Goal: Check status

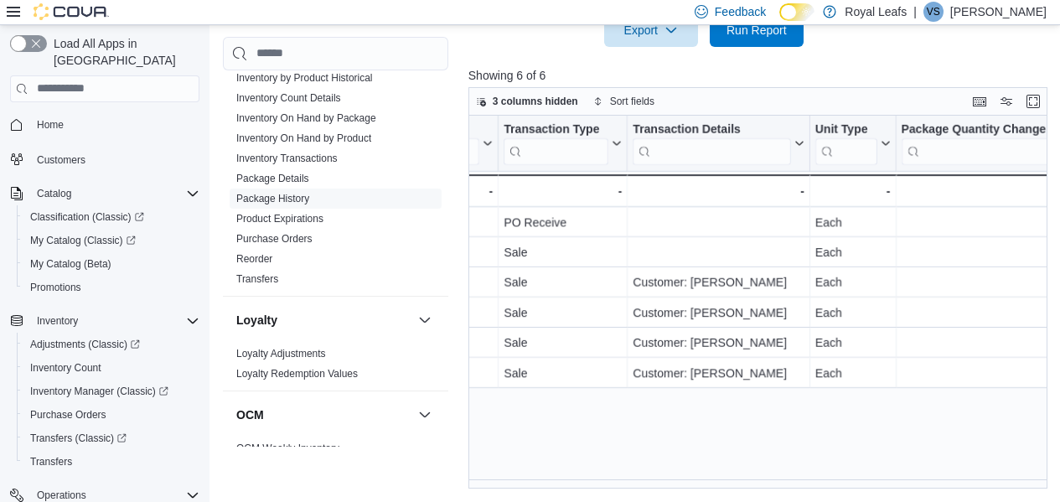
scroll to position [0, 812]
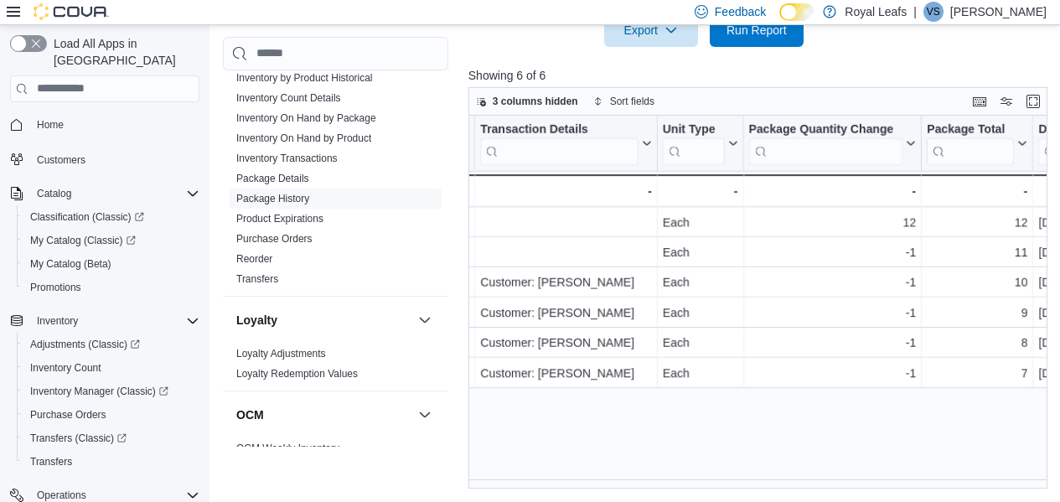
click at [819, 273] on div "Product Click to view column header actions SKU Click to view column header act…" at bounding box center [760, 302] width 585 height 373
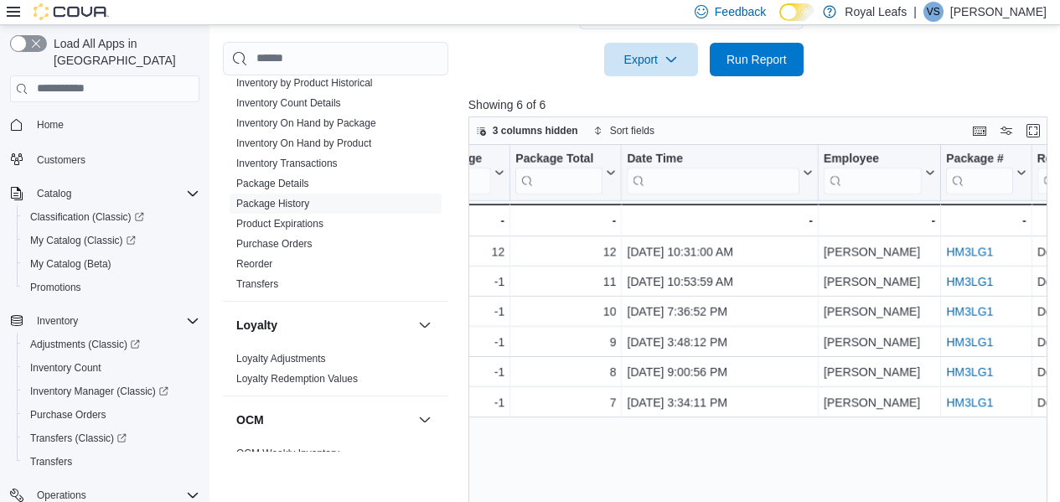
scroll to position [291, 0]
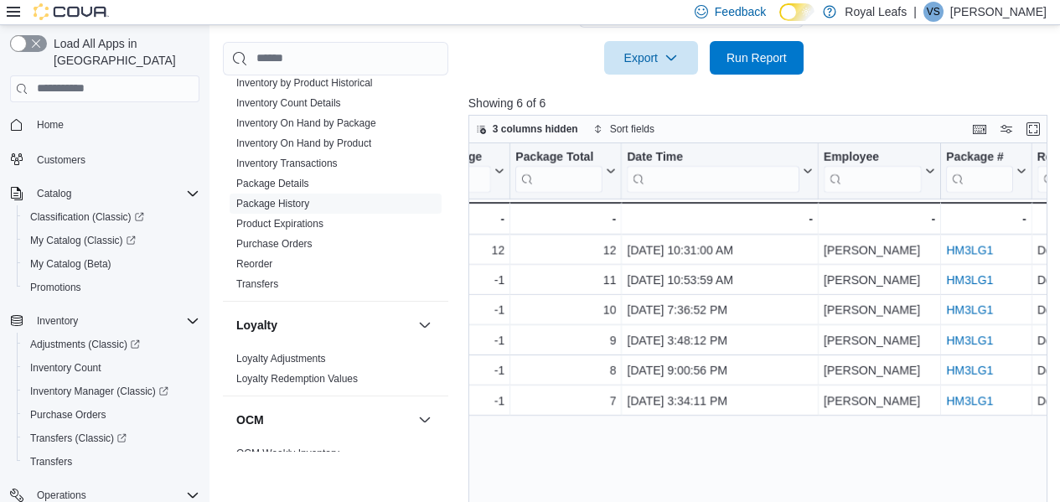
click at [731, 491] on div "Product Click to view column header actions SKU Click to view column header act…" at bounding box center [760, 329] width 585 height 373
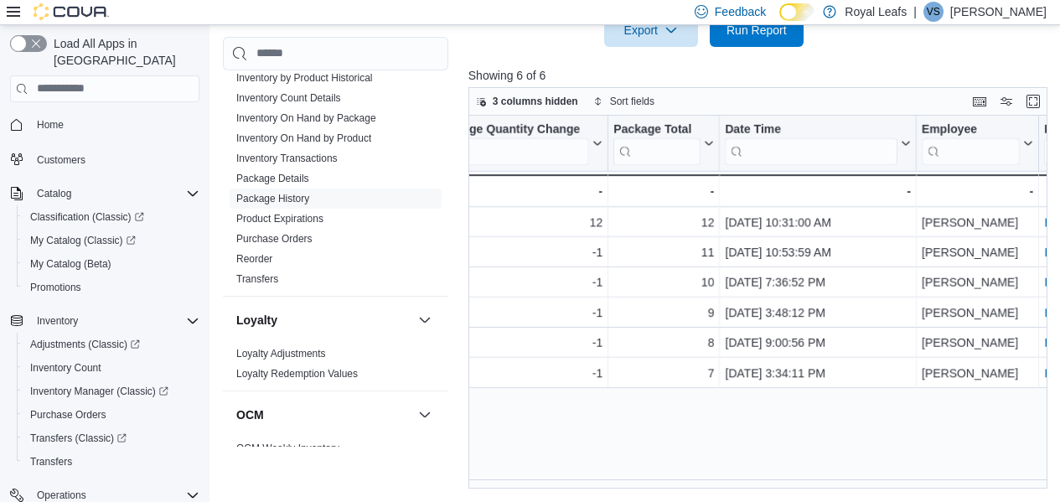
scroll to position [0, 1124]
